Goal: Use online tool/utility: Use online tool/utility

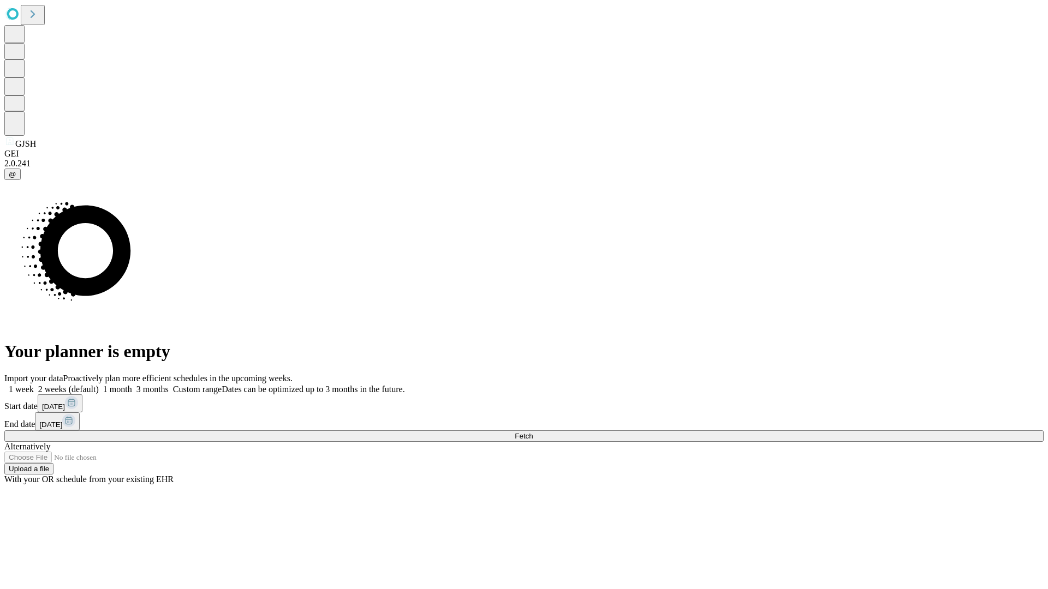
click at [533, 432] on span "Fetch" at bounding box center [524, 436] width 18 height 8
